Goal: Task Accomplishment & Management: Manage account settings

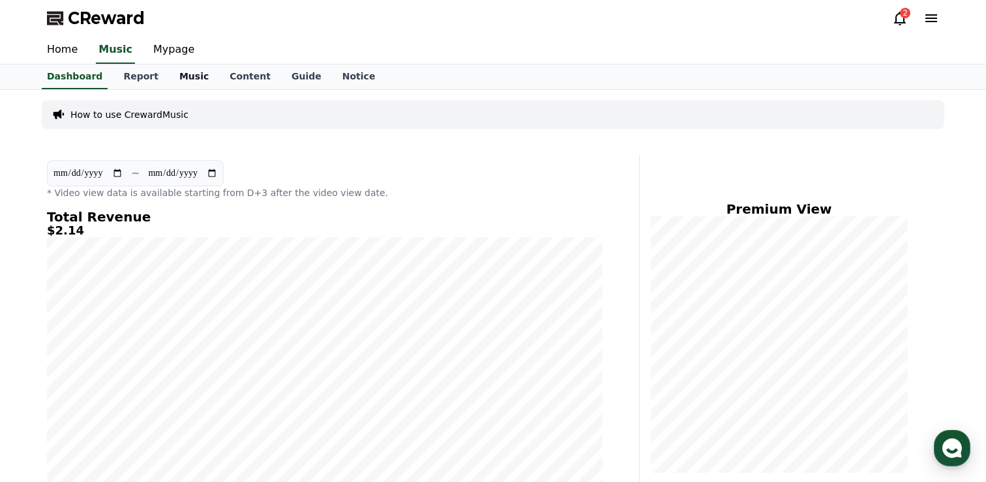
click at [175, 79] on link "Music" at bounding box center [194, 77] width 50 height 25
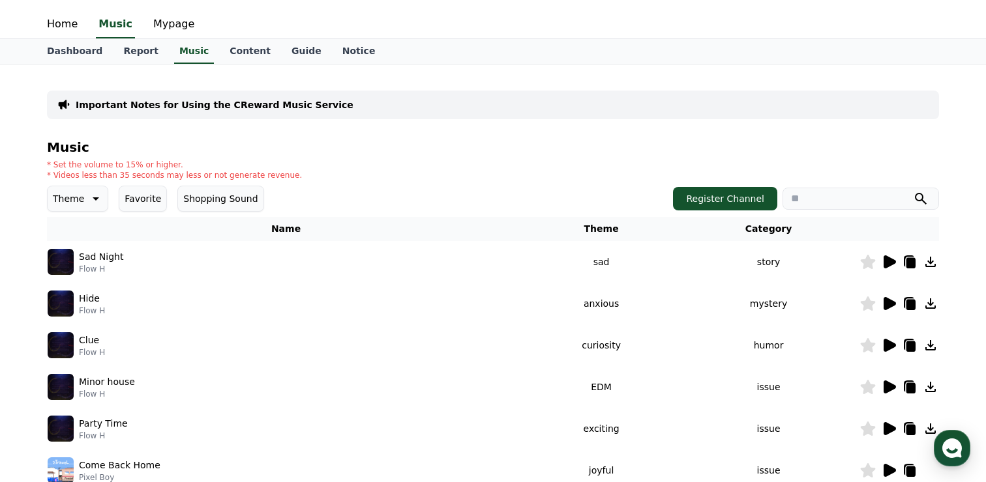
scroll to position [39, 0]
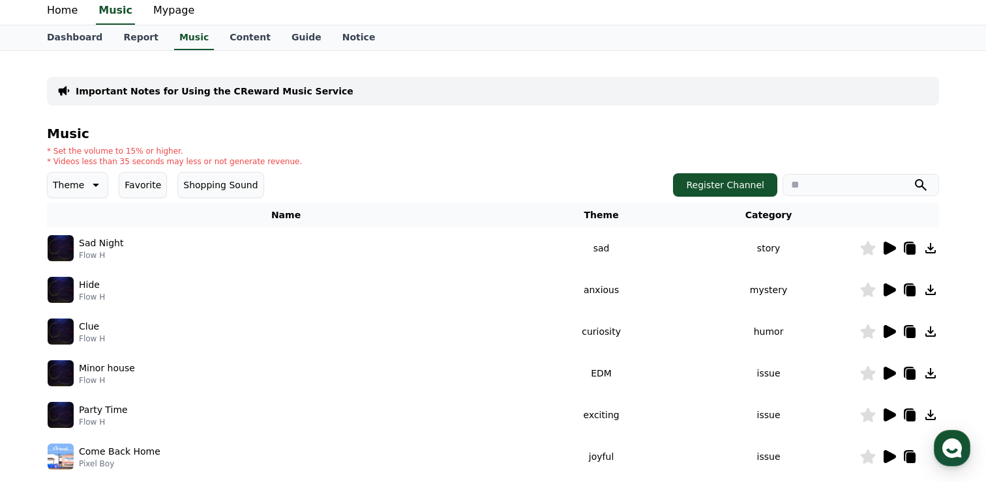
click at [92, 186] on icon at bounding box center [95, 185] width 16 height 16
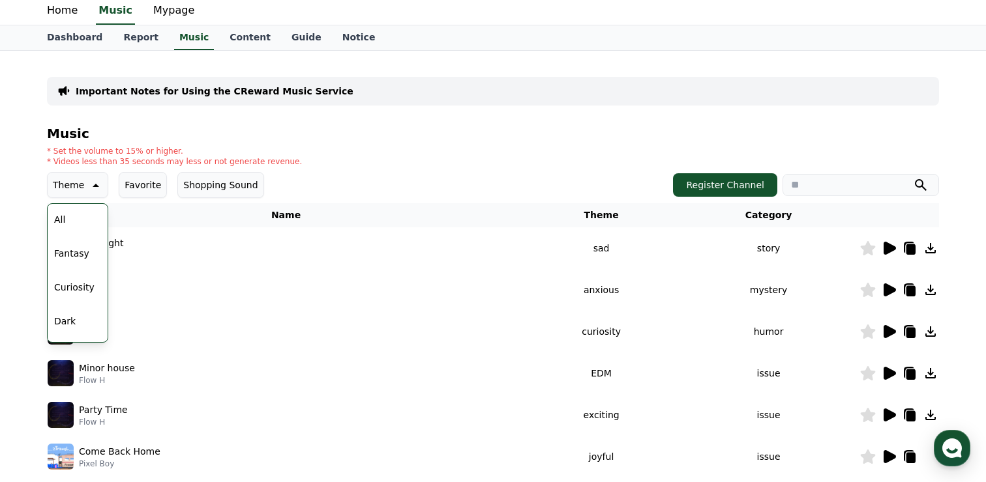
click at [93, 186] on icon at bounding box center [96, 185] width 7 height 3
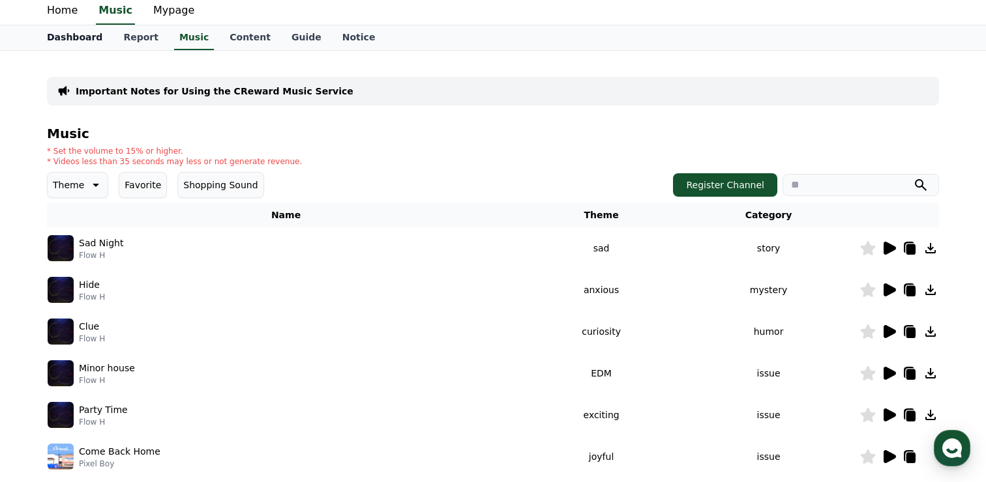
click at [75, 40] on link "Dashboard" at bounding box center [75, 37] width 76 height 25
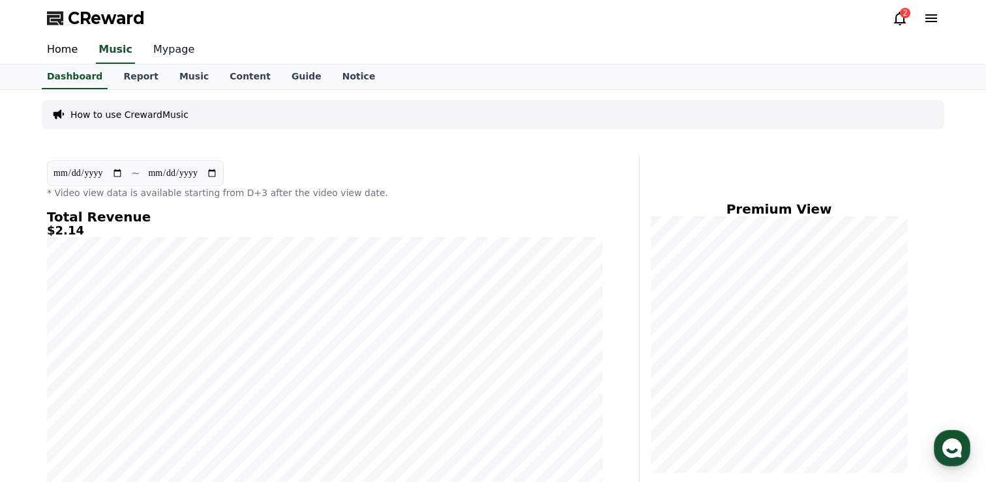
click at [162, 50] on link "Mypage" at bounding box center [174, 50] width 62 height 27
select select "**********"
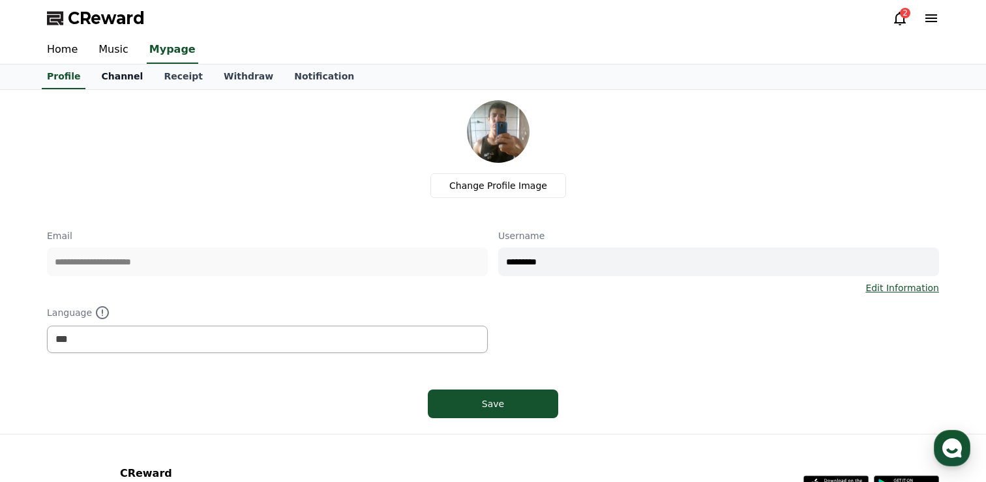
click at [117, 75] on link "Channel" at bounding box center [122, 77] width 63 height 25
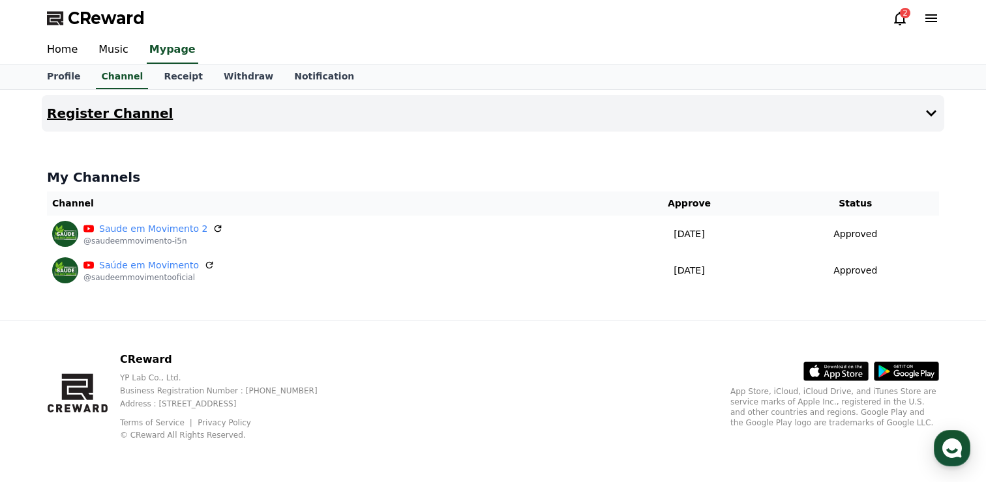
click at [134, 109] on h4 "Register Channel" at bounding box center [110, 113] width 126 height 14
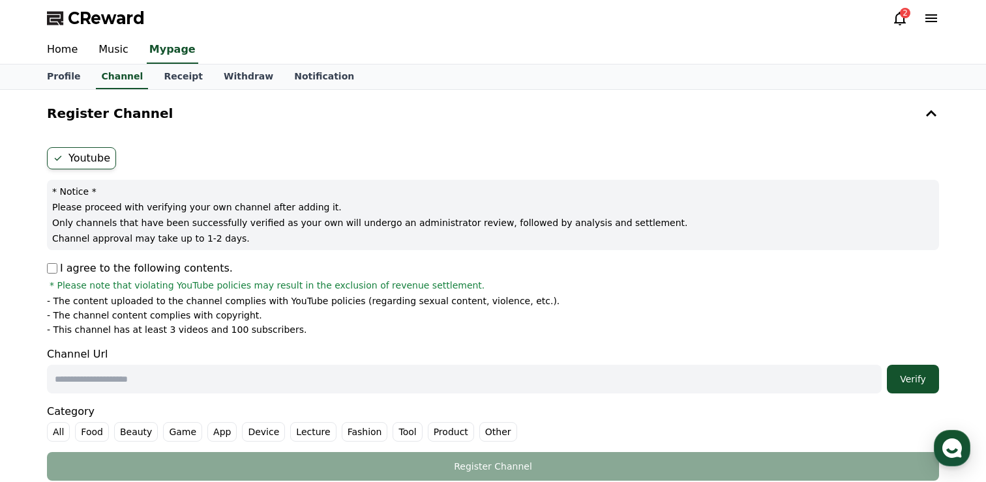
click at [93, 160] on label "Youtube" at bounding box center [81, 158] width 69 height 22
click at [83, 160] on label "Youtube" at bounding box center [81, 158] width 69 height 22
click at [97, 152] on label "Youtube" at bounding box center [81, 158] width 69 height 22
click at [75, 156] on label "Youtube" at bounding box center [81, 158] width 69 height 22
click at [60, 160] on icon at bounding box center [58, 158] width 10 height 10
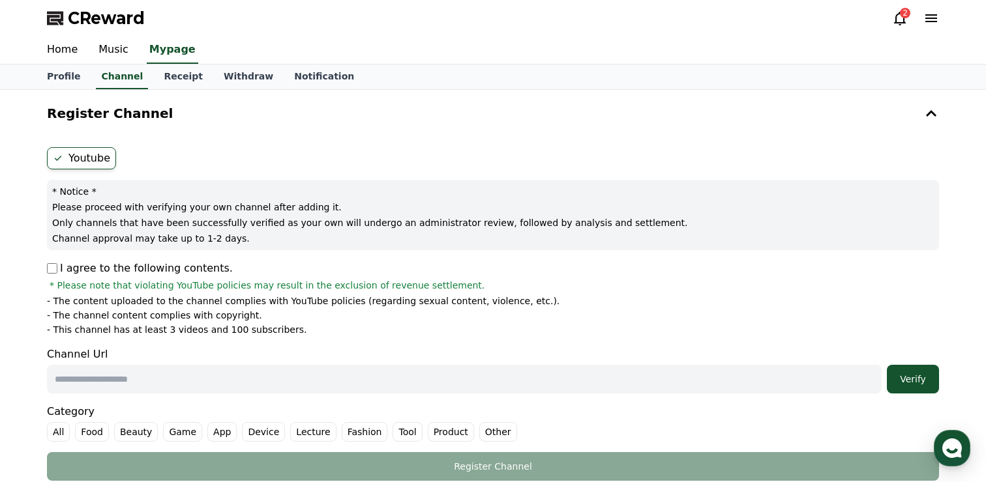
click at [97, 155] on label "Youtube" at bounding box center [81, 158] width 69 height 22
click at [119, 75] on link "Channel" at bounding box center [122, 77] width 52 height 25
click at [112, 50] on link "Music" at bounding box center [113, 50] width 51 height 27
